Goal: Find specific page/section: Find specific page/section

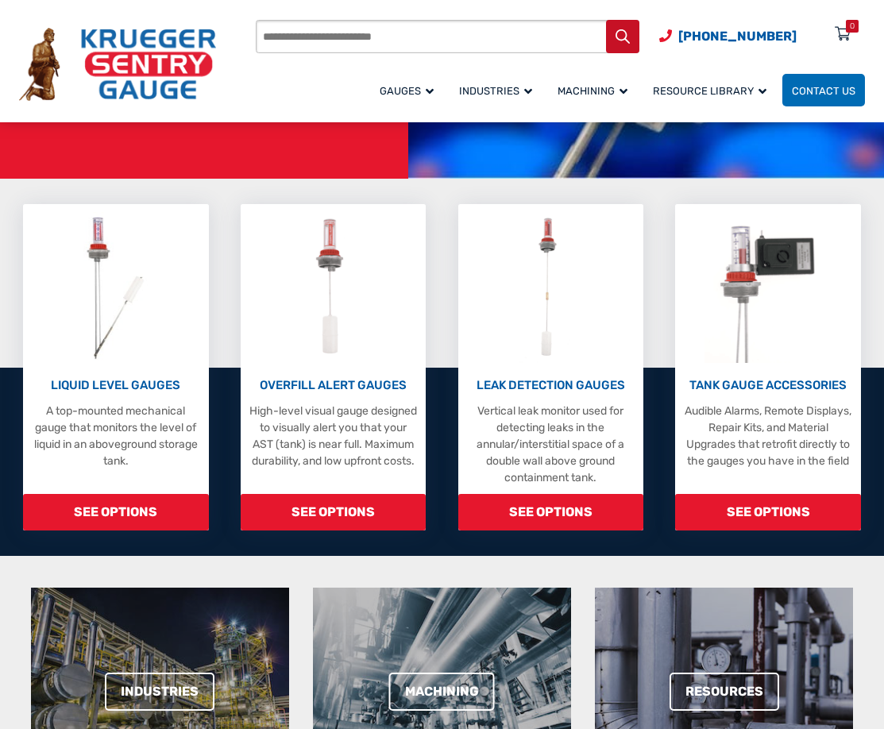
scroll to position [363, 0]
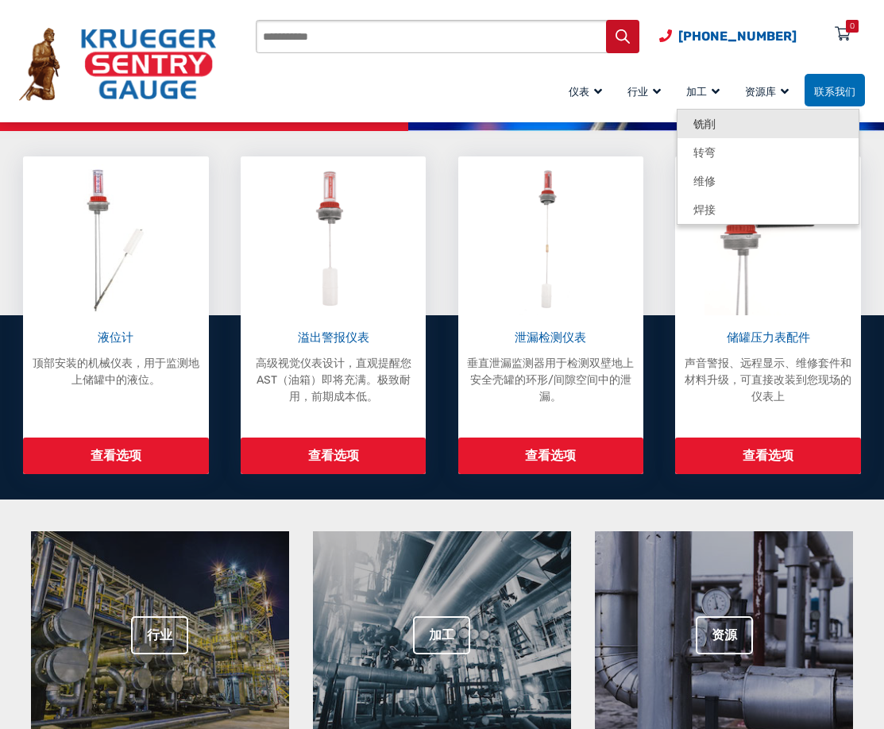
click at [711, 127] on font "铣削" at bounding box center [705, 125] width 22 height 14
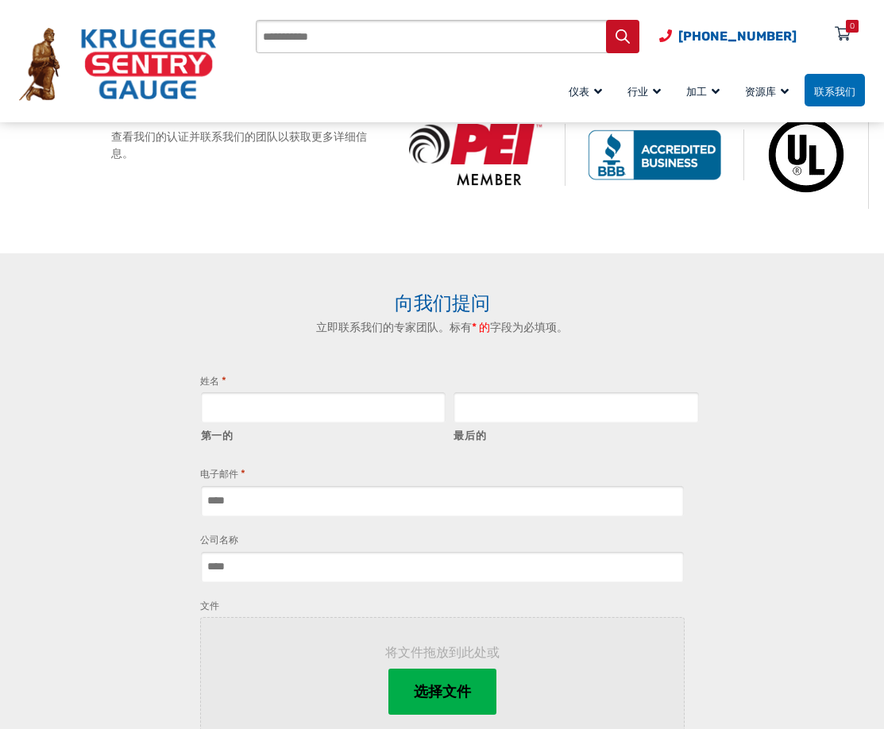
scroll to position [627, 0]
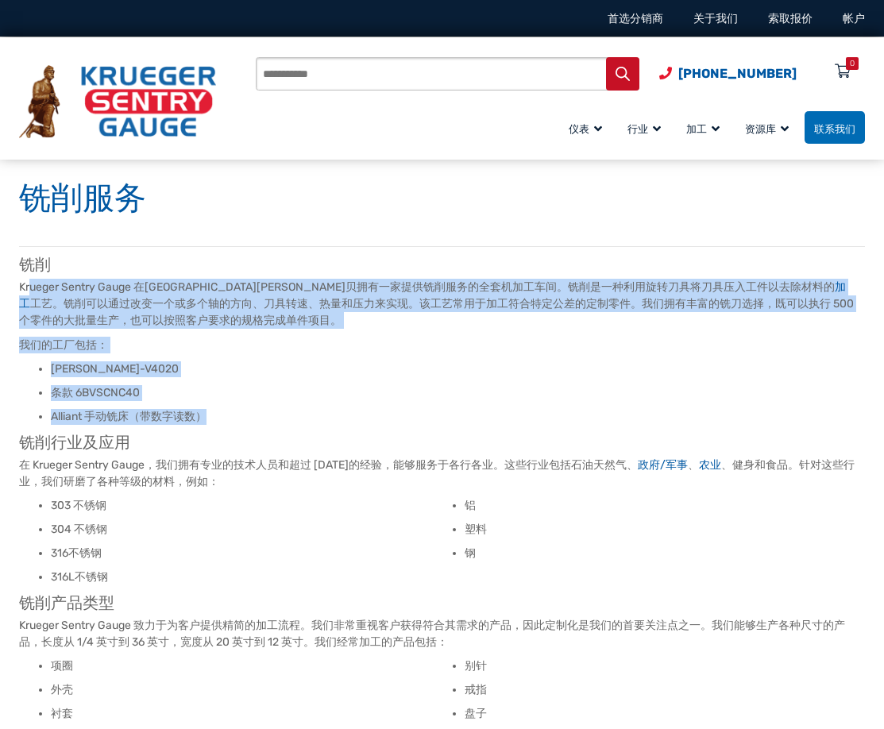
drag, startPoint x: 30, startPoint y: 278, endPoint x: 210, endPoint y: 413, distance: 224.7
click at [210, 413] on article "铣削 Krueger Sentry Gauge 在威斯康星州格林贝拥有一家提供铣削服务的全套机加工车间。铣削是一种利用旋转刀具将刀具压入工件以去除材料的 加工…" at bounding box center [442, 520] width 846 height 548
click at [542, 414] on li "Alliant 手动铣床（带数字读数）" at bounding box center [458, 417] width 814 height 16
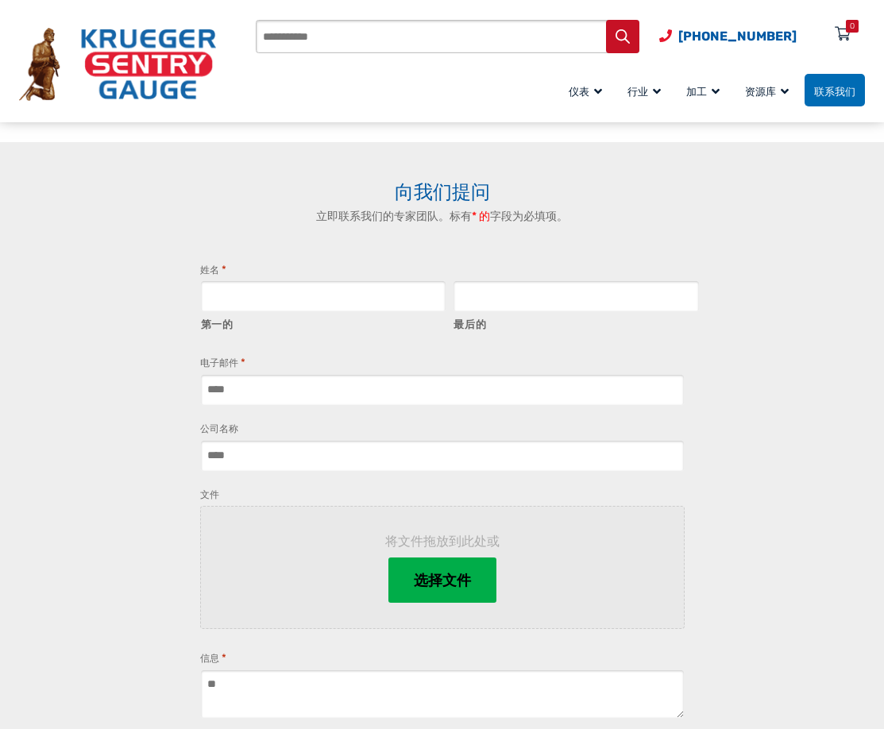
scroll to position [1271, 0]
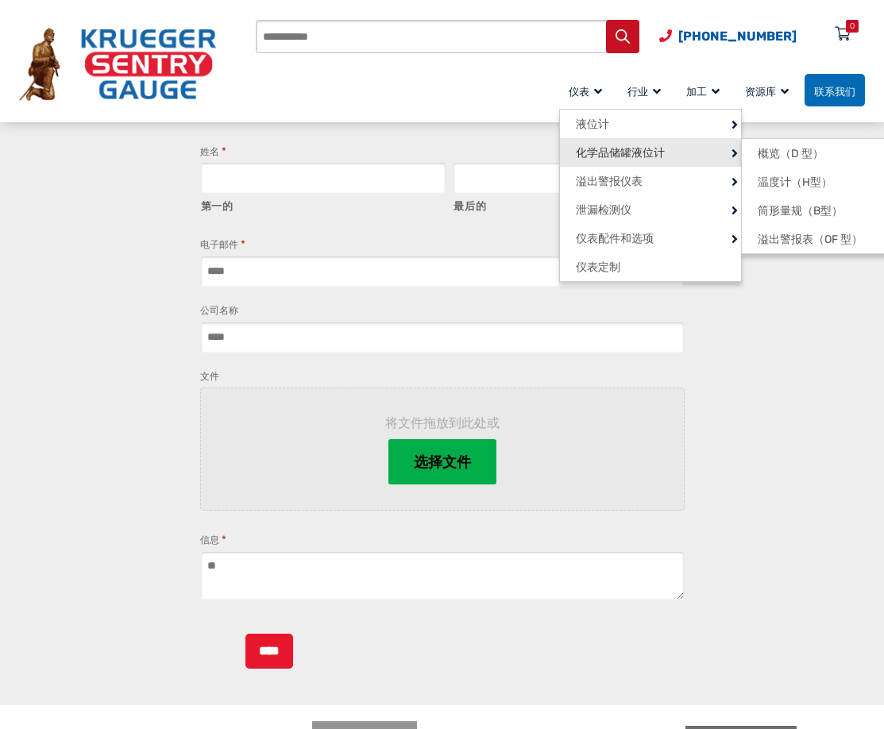
click at [627, 149] on font "化学品储罐液位计" at bounding box center [620, 153] width 89 height 14
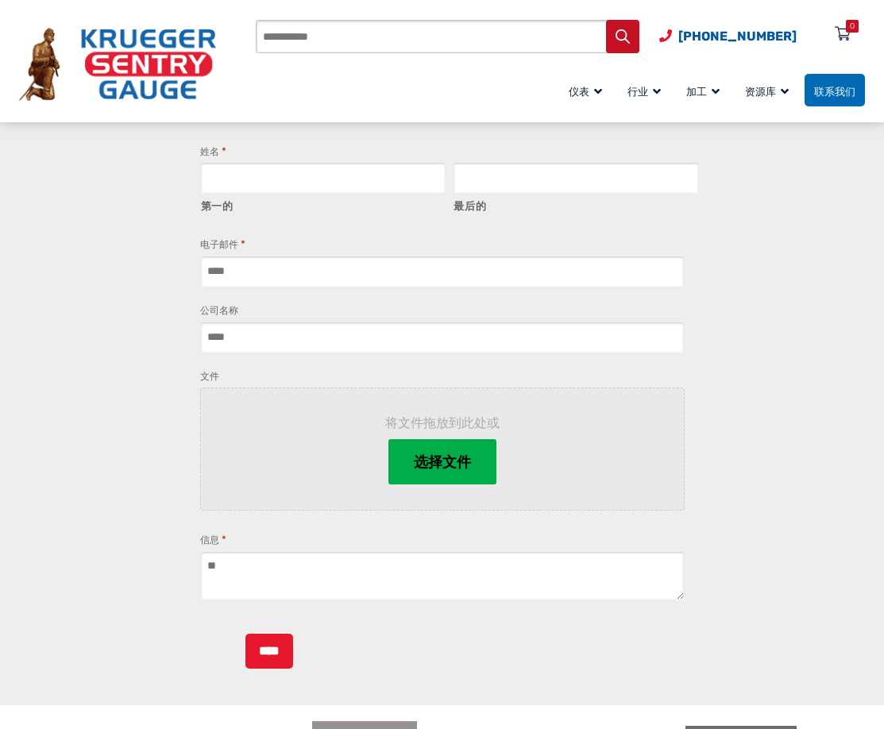
scroll to position [1351, 0]
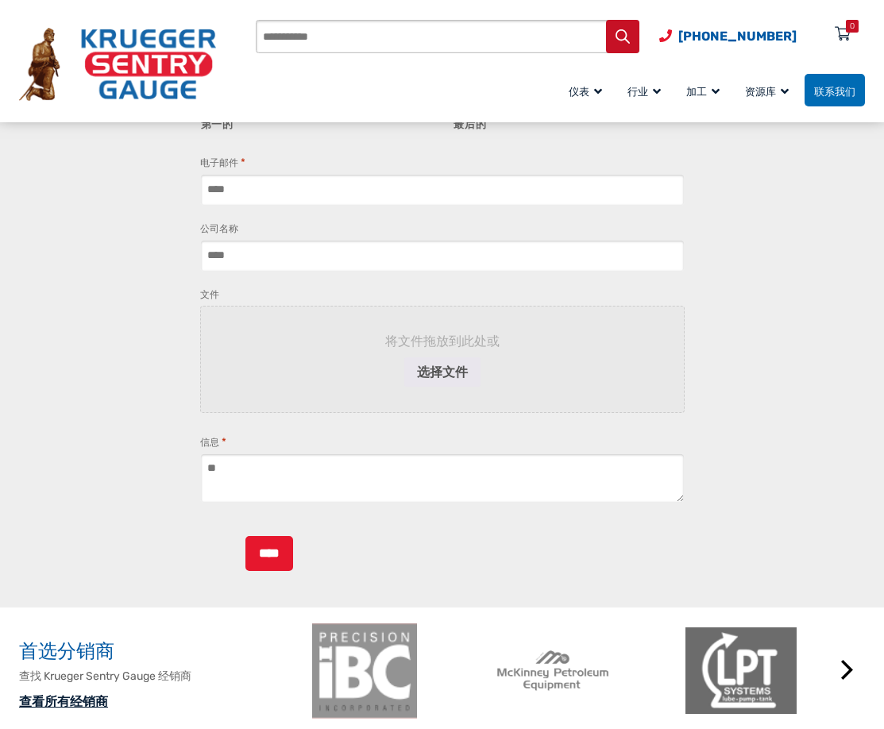
scroll to position [1811, 0]
